Goal: Check status: Check status

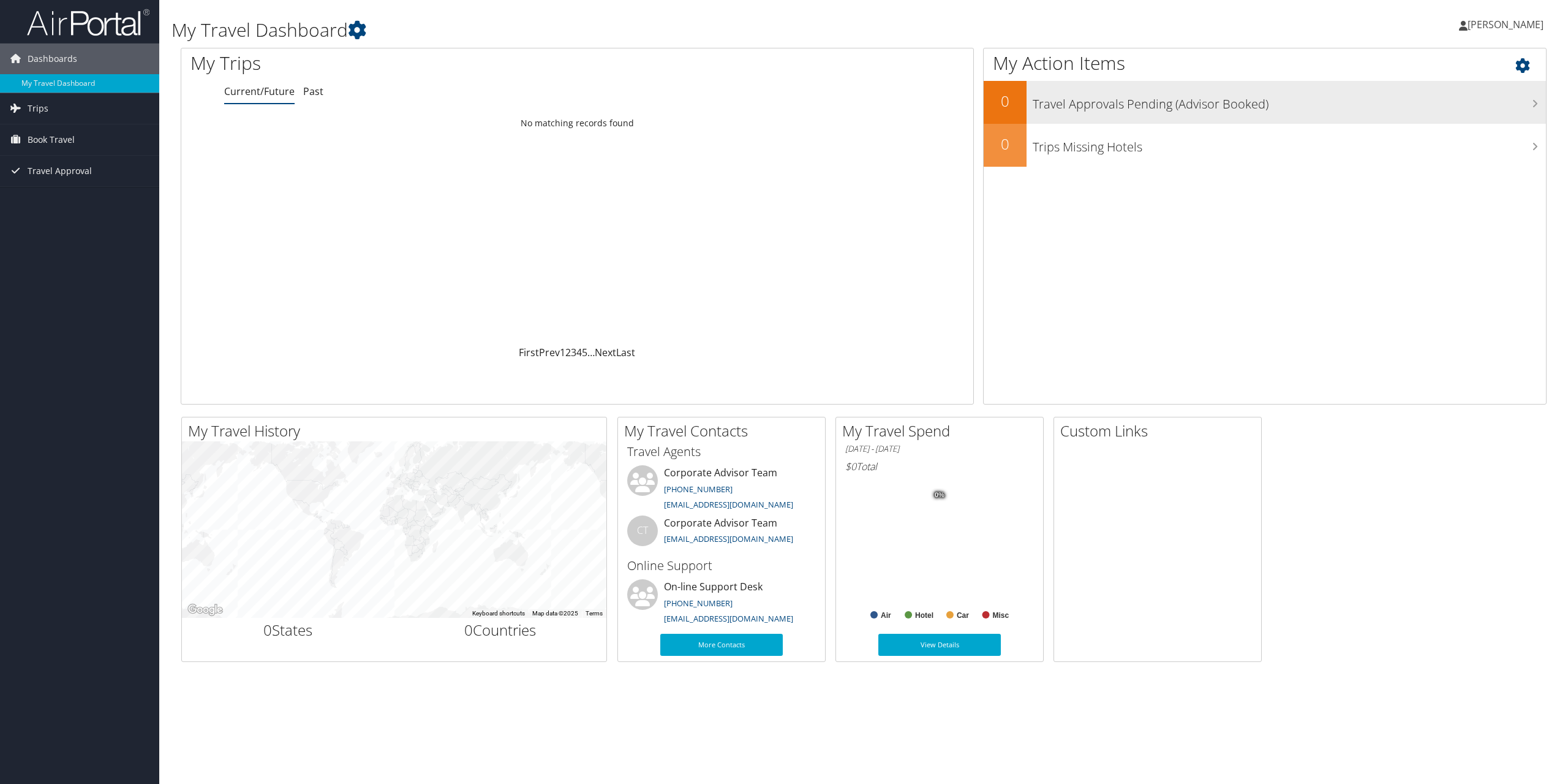
click at [1072, 108] on h3 "Travel Approvals Pending (Advisor Booked)" at bounding box center [1289, 101] width 513 height 23
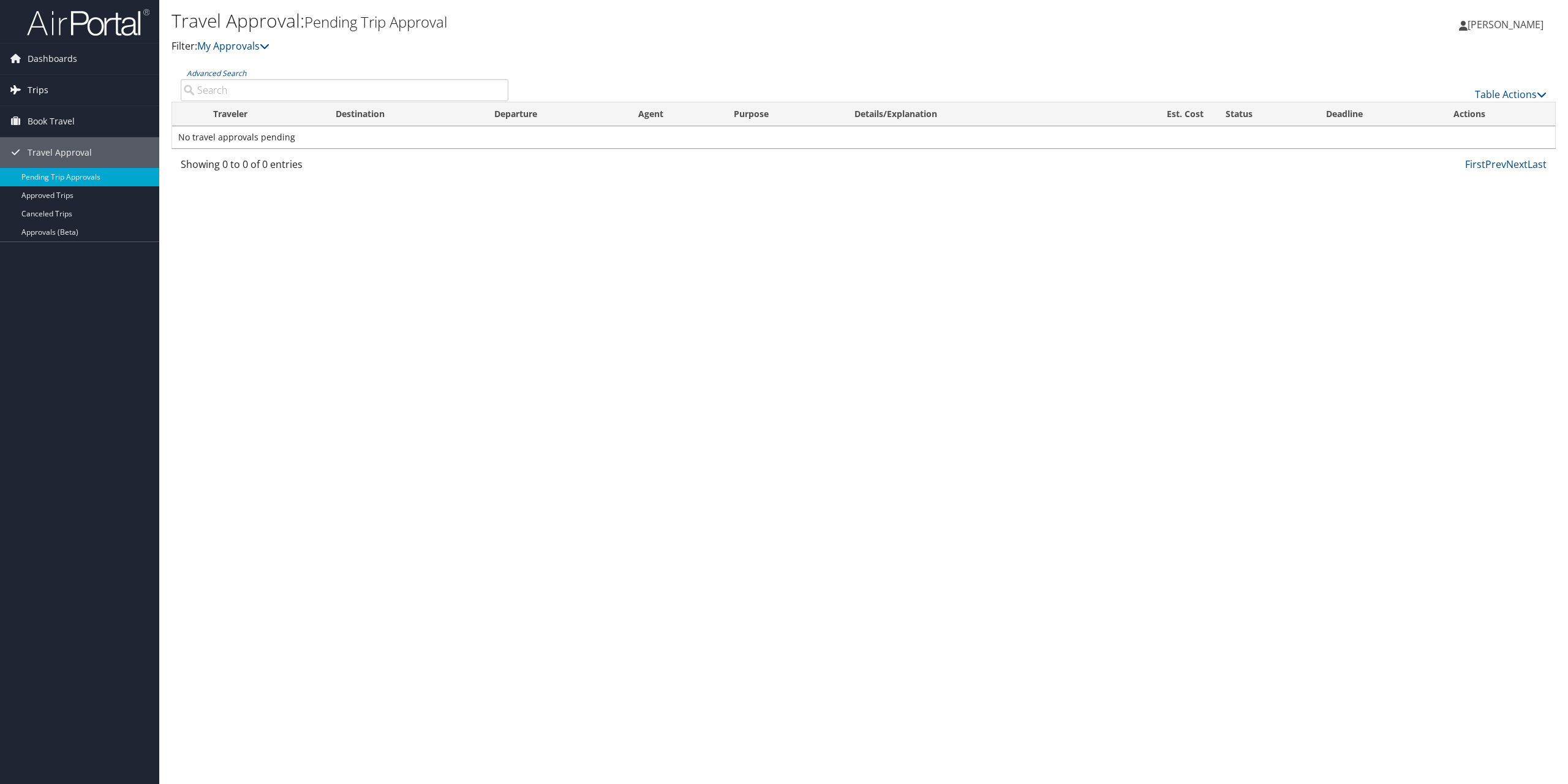
click at [36, 92] on span "Trips" at bounding box center [38, 90] width 21 height 31
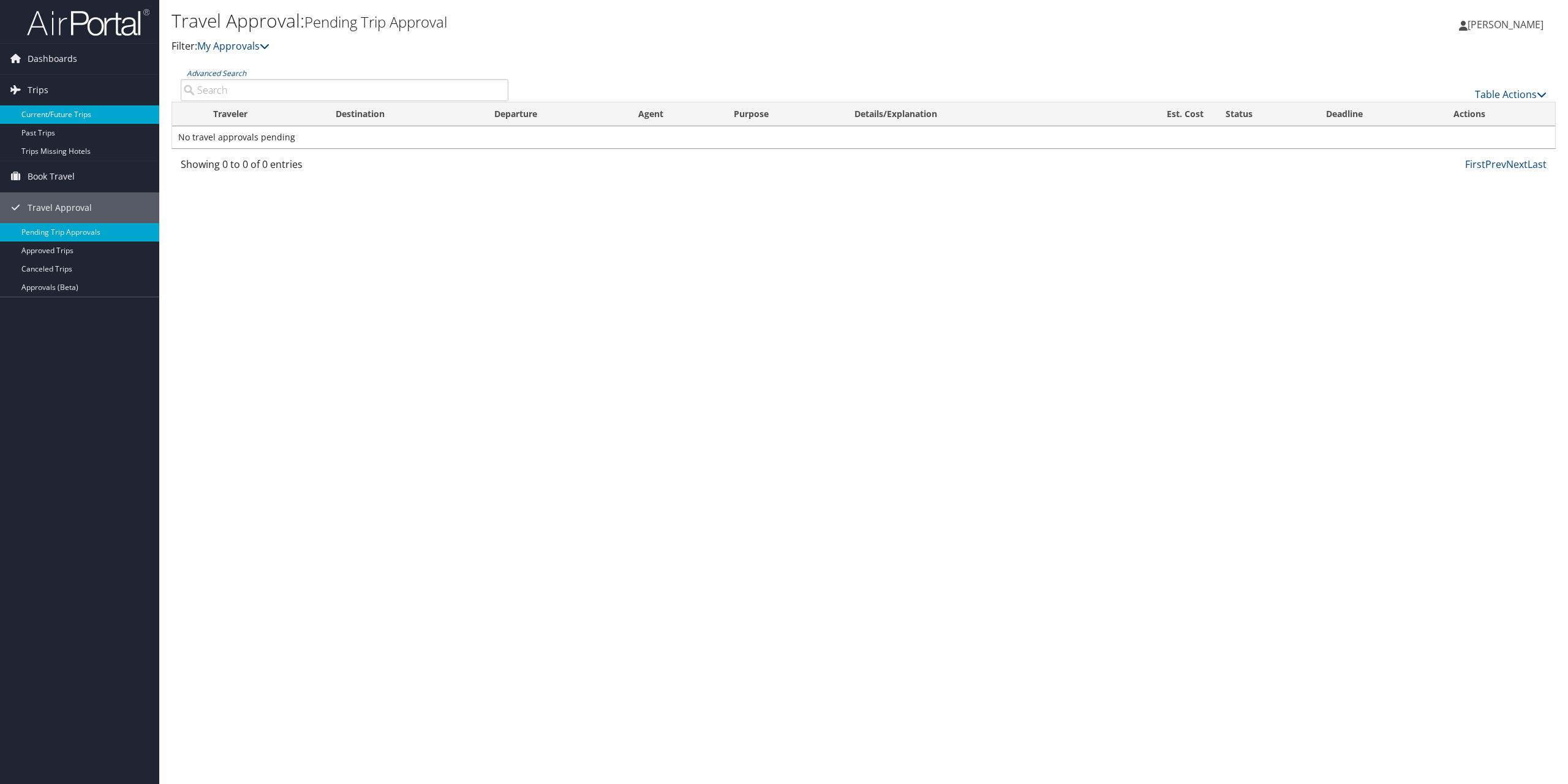
click at [44, 110] on link "Current/Future Trips" at bounding box center [80, 115] width 159 height 19
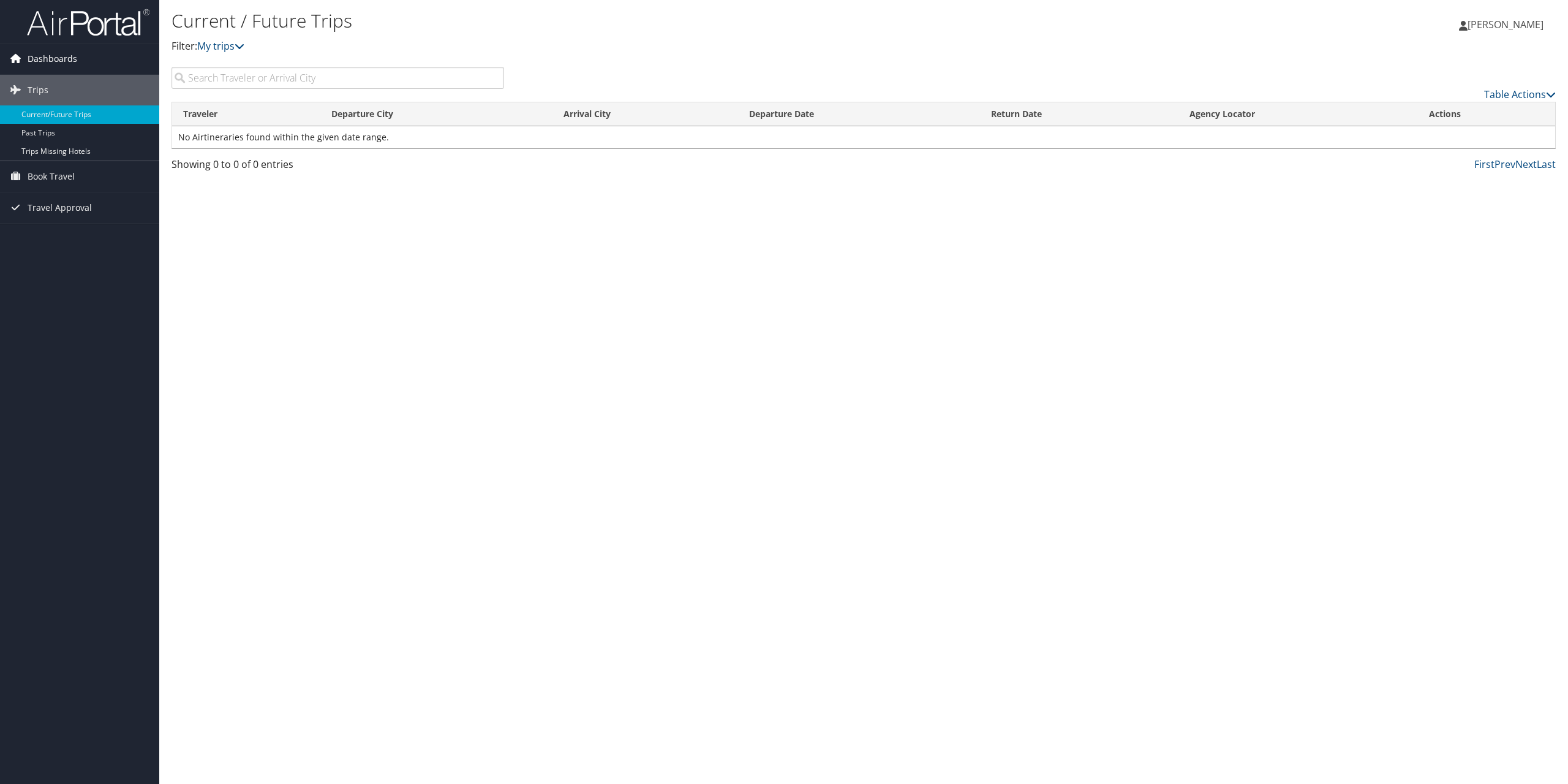
click at [62, 56] on span "Dashboards" at bounding box center [52, 58] width 50 height 31
click at [78, 78] on link "My Travel Dashboard" at bounding box center [80, 84] width 159 height 19
